Goal: Find contact information: Find contact information

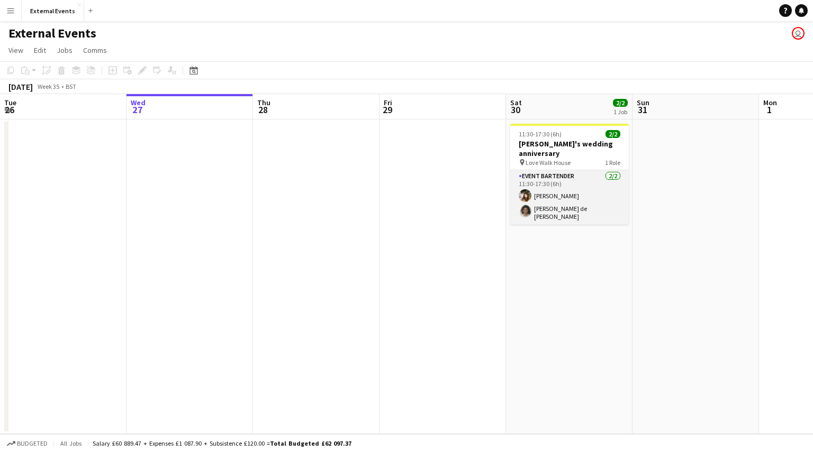
scroll to position [0, 370]
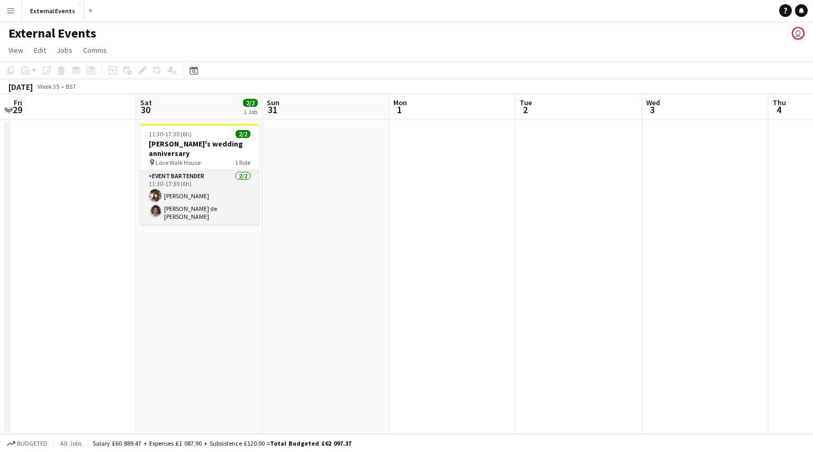
click at [182, 179] on app-card-role "Event bartender [DATE] 11:30-17:30 (6h) [PERSON_NAME] Gionleka [PERSON_NAME] de…" at bounding box center [199, 197] width 119 height 55
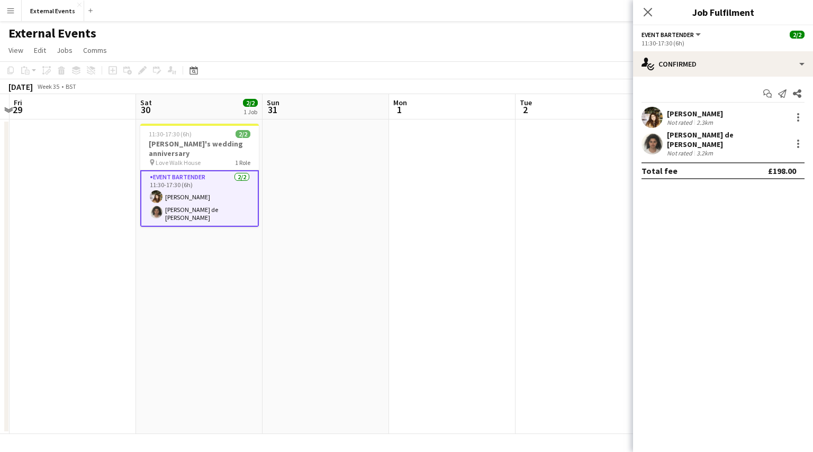
click at [712, 114] on div "[PERSON_NAME]" at bounding box center [695, 114] width 56 height 10
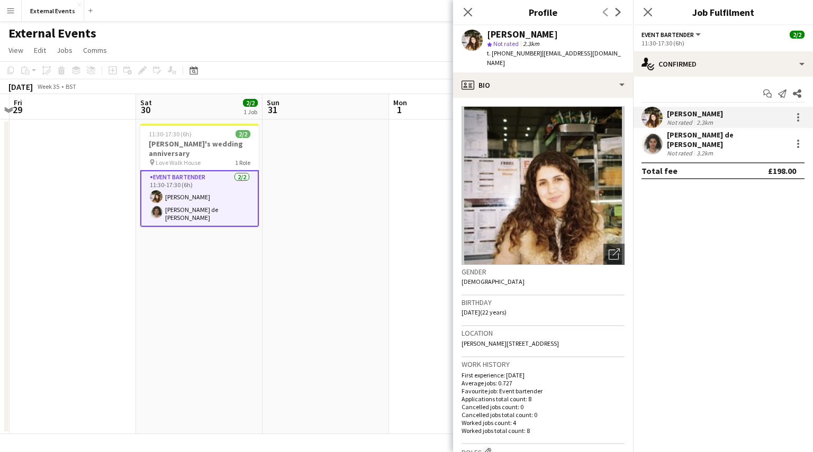
drag, startPoint x: 555, startPoint y: 34, endPoint x: 483, endPoint y: 37, distance: 72.0
click at [483, 37] on div "[PERSON_NAME] star Not rated 2.3km t. [PHONE_NUMBER] | [EMAIL_ADDRESS][DOMAIN_N…" at bounding box center [543, 48] width 180 height 47
copy div "[PERSON_NAME]"
drag, startPoint x: 532, startPoint y: 53, endPoint x: 486, endPoint y: 58, distance: 46.2
click at [486, 58] on div "[PERSON_NAME] star Not rated 2.3km t. [PHONE_NUMBER] | [EMAIL_ADDRESS][DOMAIN_N…" at bounding box center [543, 48] width 180 height 47
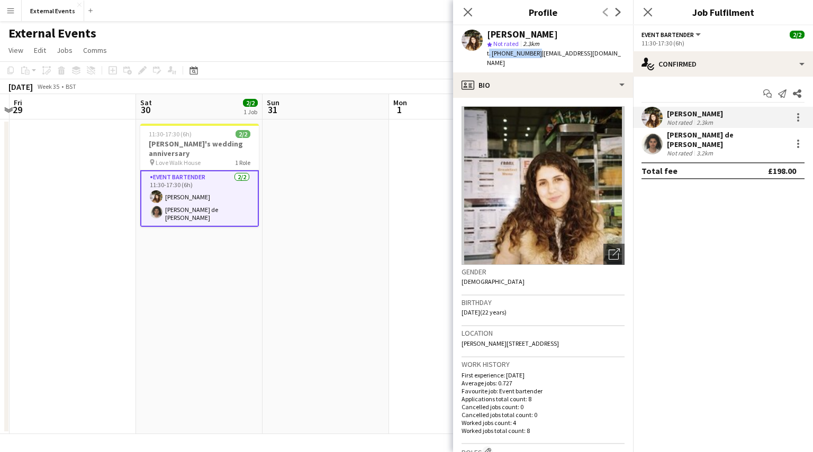
copy span "t. [PHONE_NUMBER]"
click at [704, 132] on div "[PERSON_NAME] de [PERSON_NAME]" at bounding box center [727, 139] width 121 height 19
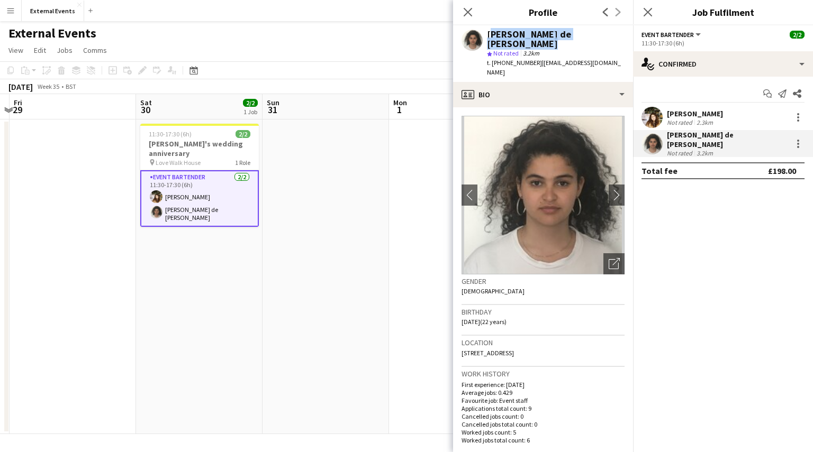
drag, startPoint x: 615, startPoint y: 35, endPoint x: 489, endPoint y: 33, distance: 126.0
click at [489, 33] on div "[PERSON_NAME] de [PERSON_NAME]" at bounding box center [556, 39] width 138 height 19
copy div "[PERSON_NAME] de [PERSON_NAME]"
drag, startPoint x: 532, startPoint y: 55, endPoint x: 486, endPoint y: 61, distance: 45.9
click at [486, 61] on div "[PERSON_NAME] de [PERSON_NAME] star Not rated 3.2km t. [PHONE_NUMBER] | [EMAIL_…" at bounding box center [543, 53] width 180 height 57
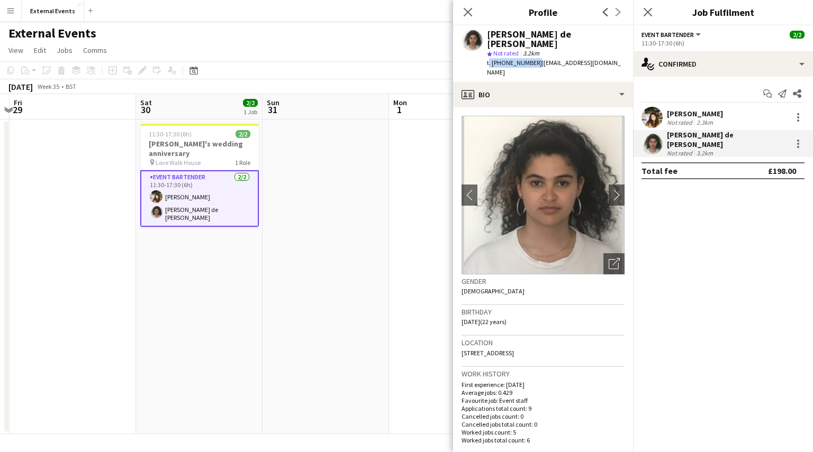
copy span "t. [PHONE_NUMBER]"
